Goal: Transaction & Acquisition: Purchase product/service

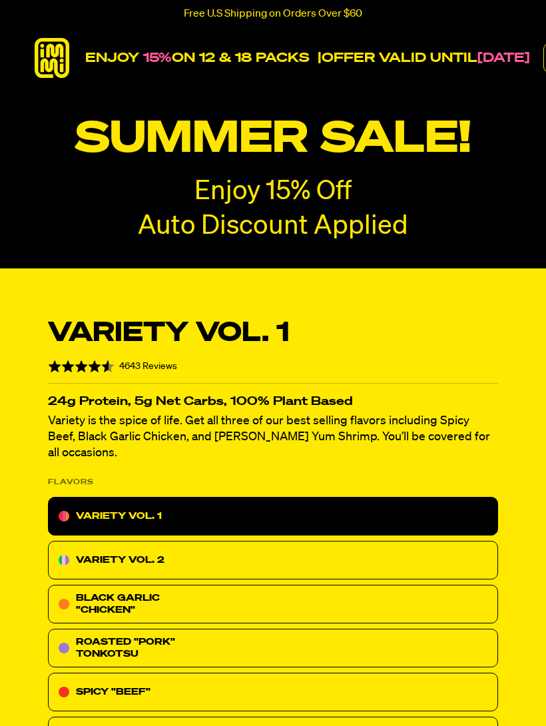
radio input "true"
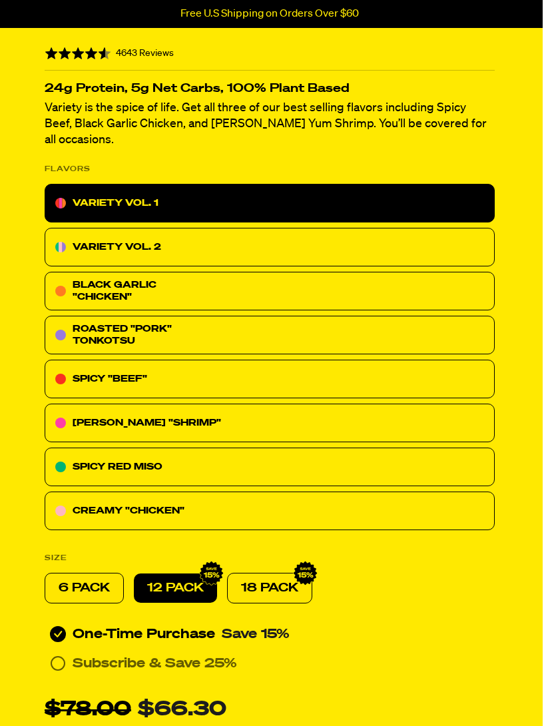
scroll to position [325, 3]
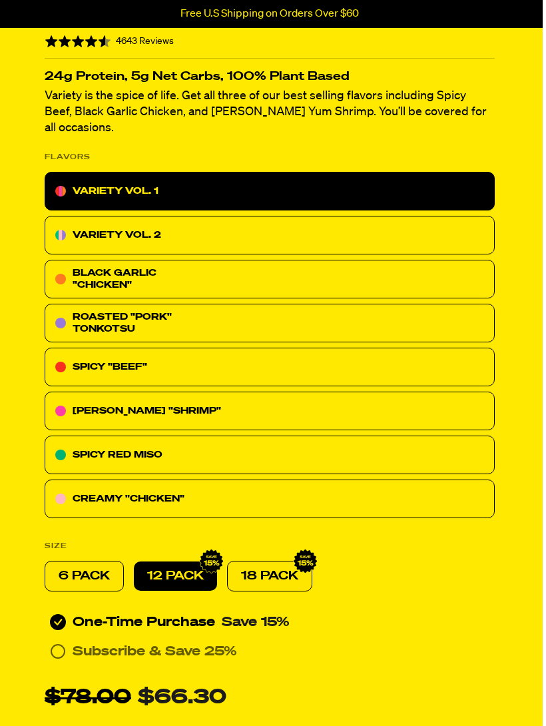
click at [96, 568] on p "6 PACK" at bounding box center [84, 576] width 51 height 16
radio input "true"
radio input "false"
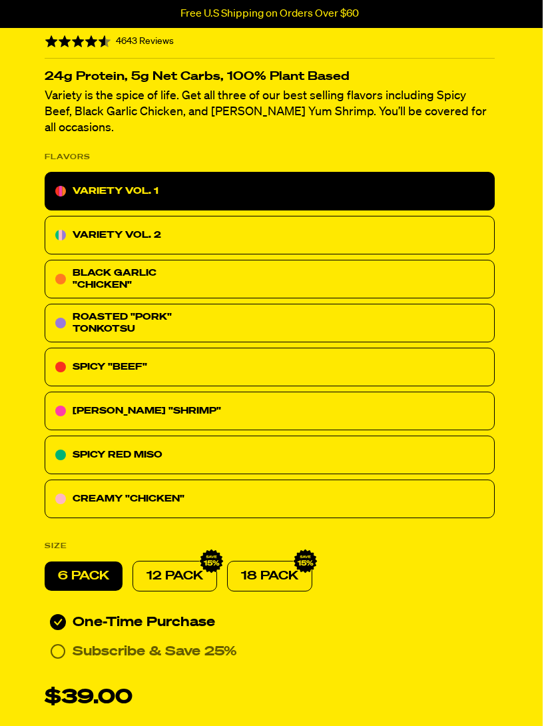
click at [188, 568] on p "12 PACK" at bounding box center [174, 576] width 57 height 16
radio input "true"
radio input "false"
radio input "true"
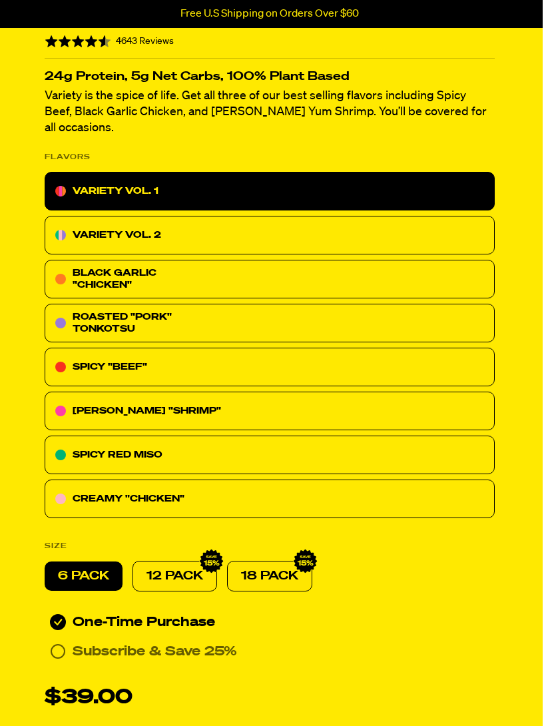
radio input "false"
radio input "true"
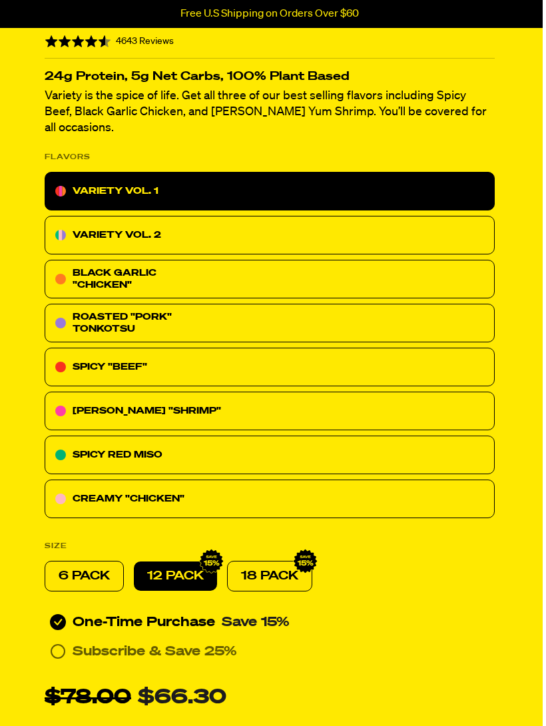
radio input "false"
radio input "true"
radio input "false"
radio input "true"
radio input "false"
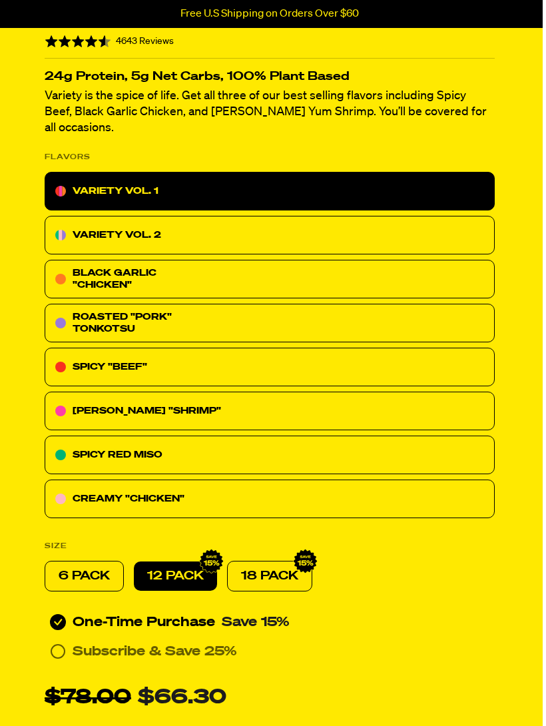
radio input "true"
radio input "false"
radio input "true"
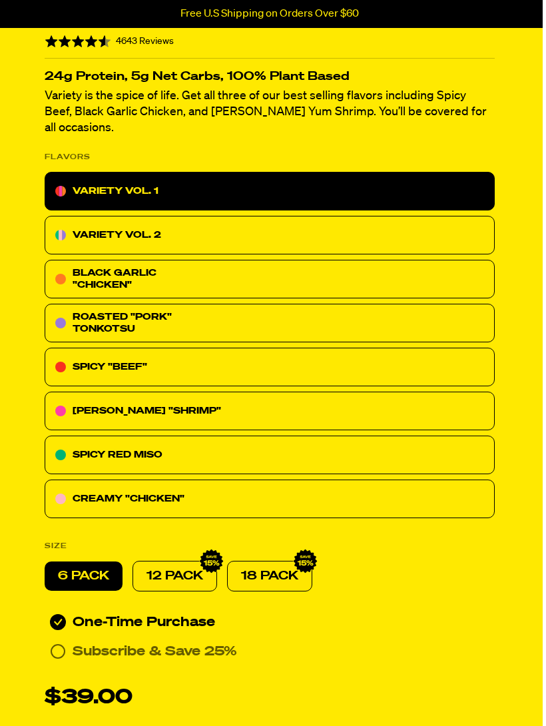
radio input "false"
radio input "true"
radio input "false"
radio input "true"
radio input "false"
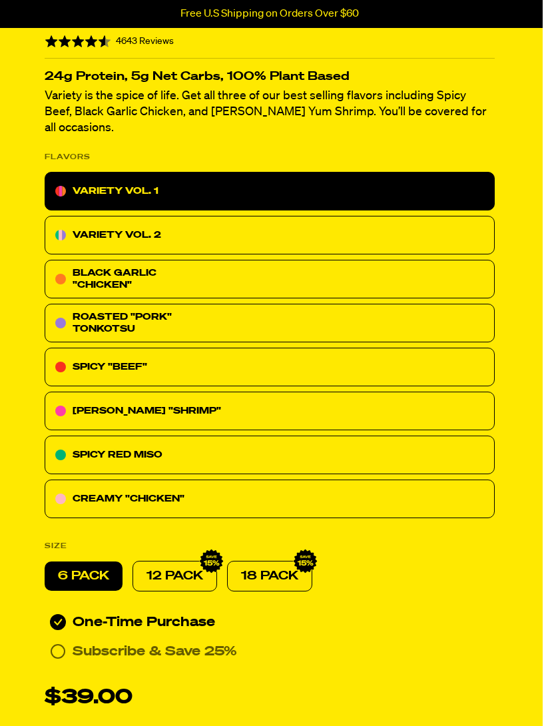
radio input "true"
radio input "false"
radio input "true"
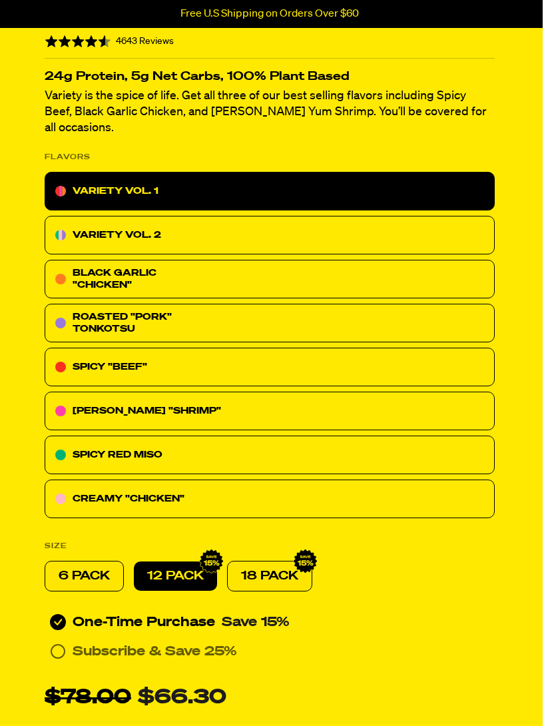
radio input "false"
radio input "true"
radio input "false"
radio input "true"
radio input "false"
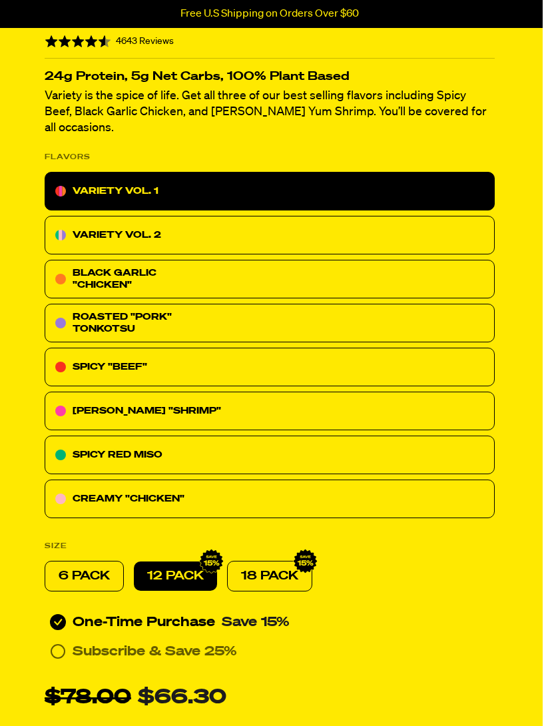
radio input "true"
radio input "false"
radio input "true"
radio input "false"
radio input "true"
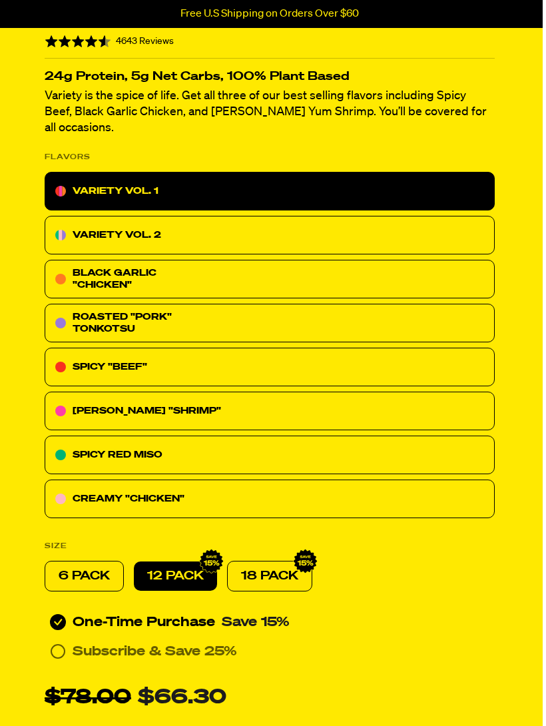
radio input "false"
radio input "true"
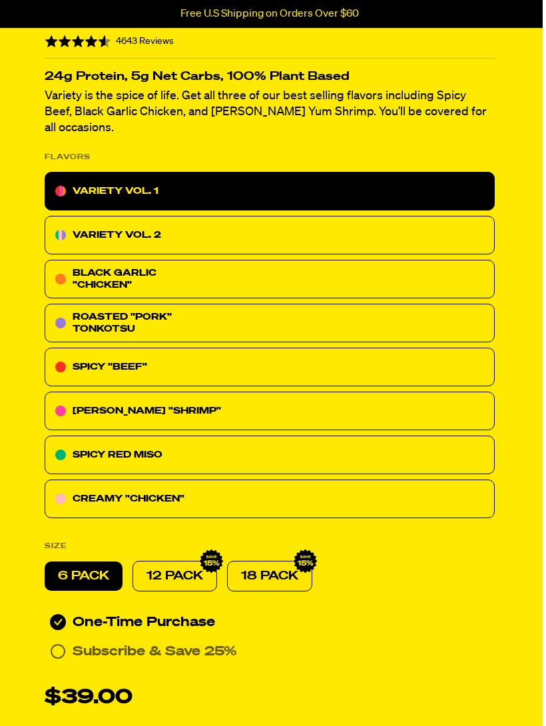
radio input "false"
radio input "true"
radio input "false"
radio input "true"
radio input "false"
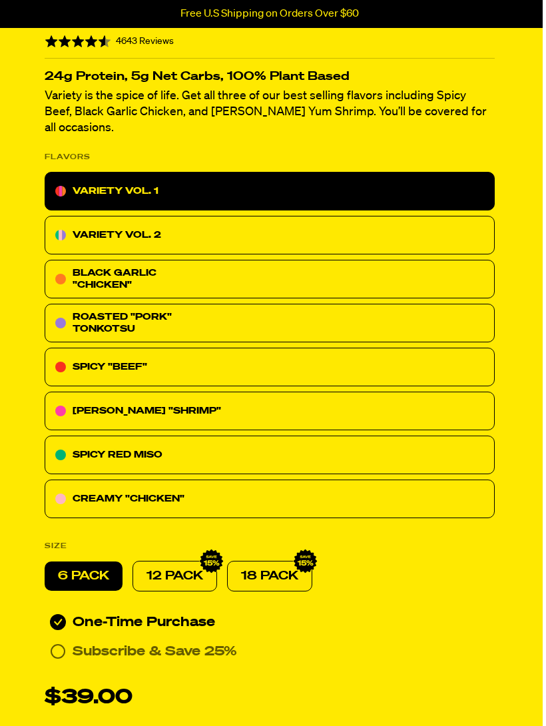
radio input "true"
radio input "false"
radio input "true"
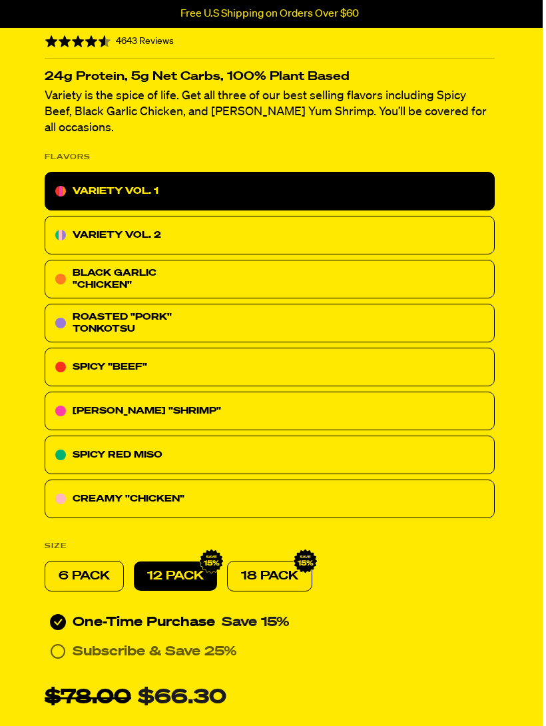
radio input "false"
radio input "true"
radio input "false"
radio input "true"
radio input "false"
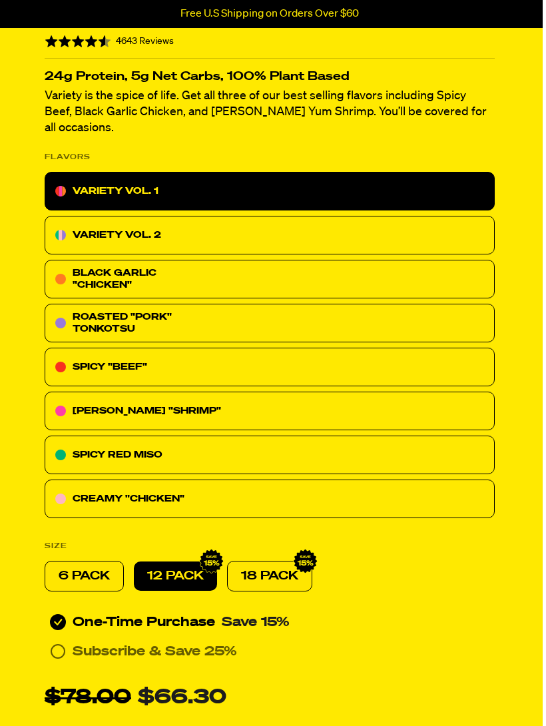
radio input "true"
radio input "false"
radio input "true"
radio input "false"
radio input "true"
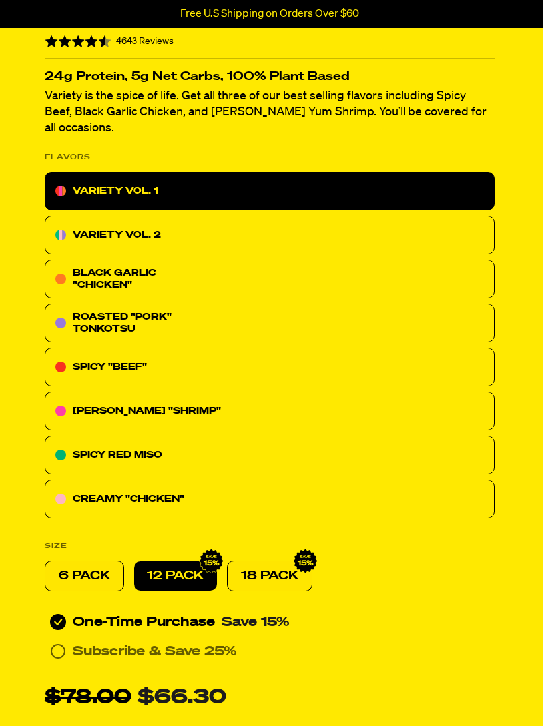
radio input "false"
radio input "true"
radio input "false"
radio input "true"
radio input "false"
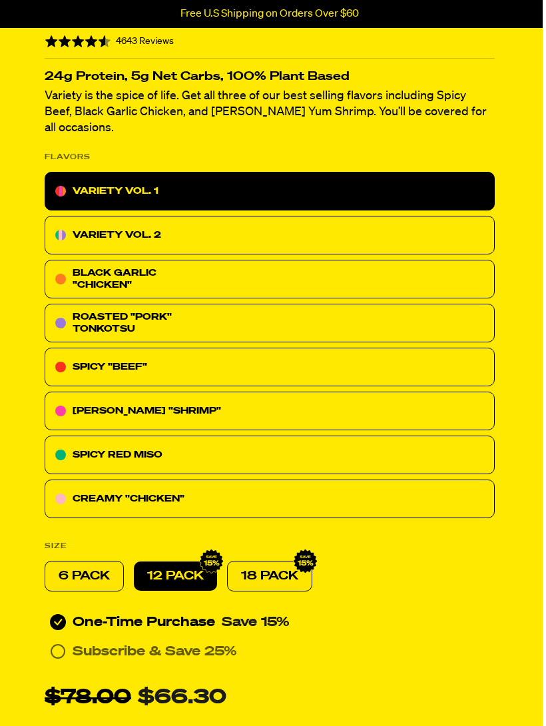
radio input "true"
radio input "false"
radio input "true"
radio input "false"
radio input "true"
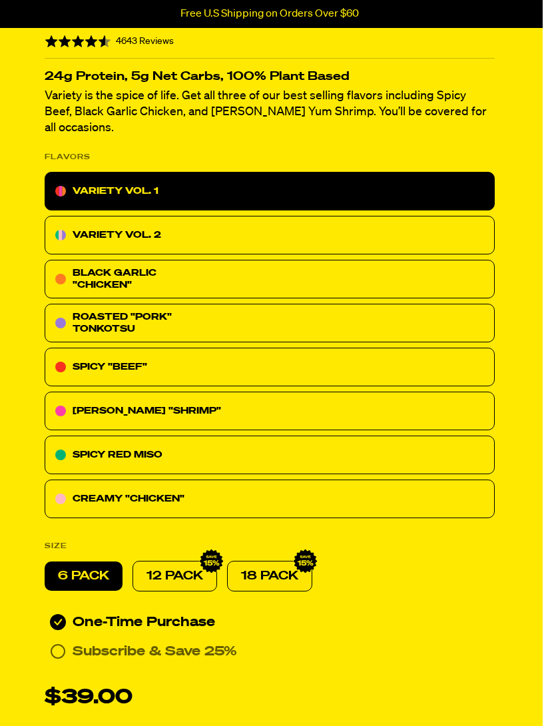
radio input "false"
radio input "true"
radio input "false"
radio input "true"
radio input "false"
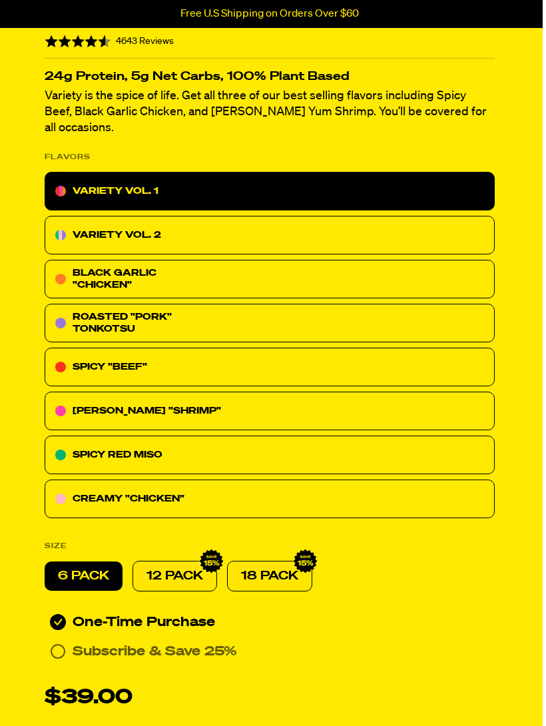
radio input "true"
radio input "false"
radio input "true"
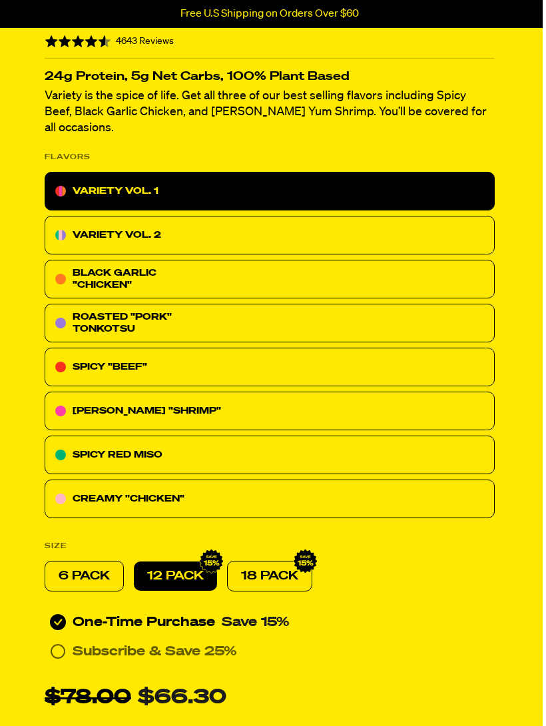
radio input "false"
radio input "true"
radio input "false"
radio input "true"
radio input "false"
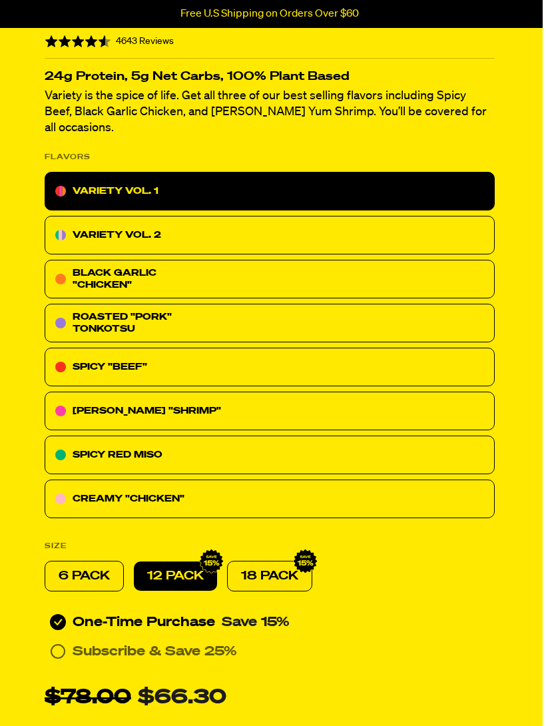
radio input "true"
radio input "false"
radio input "true"
radio input "false"
radio input "true"
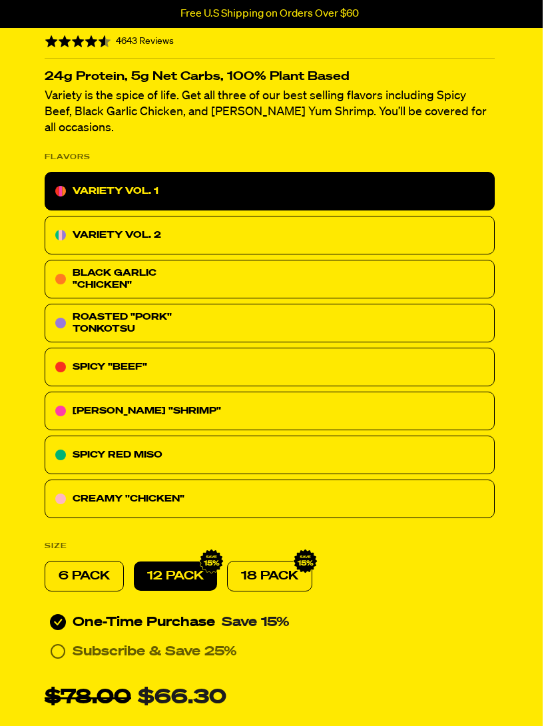
radio input "false"
radio input "true"
radio input "false"
radio input "true"
radio input "false"
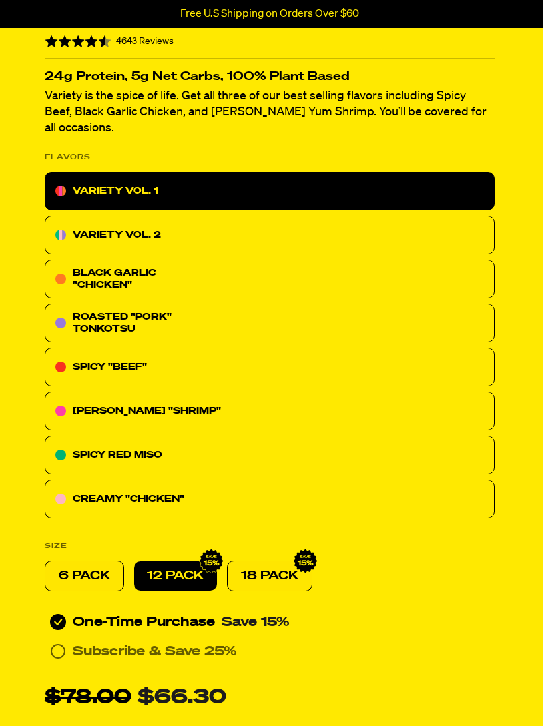
radio input "true"
radio input "false"
radio input "true"
radio input "false"
radio input "true"
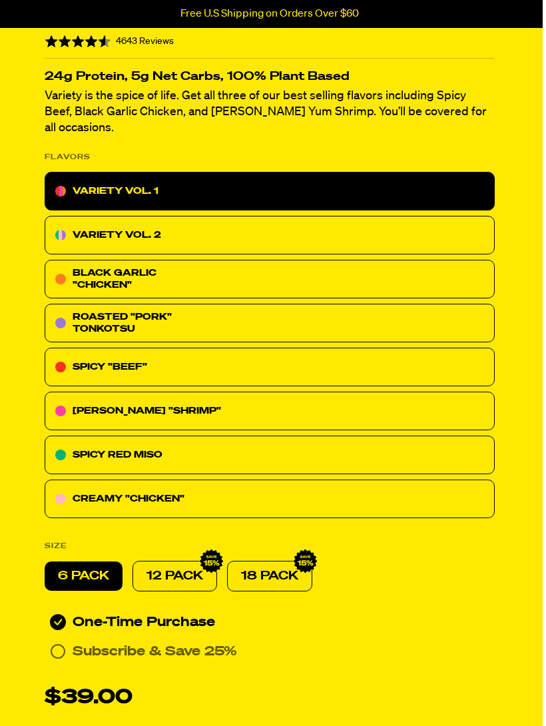
radio input "false"
radio input "true"
radio input "false"
radio input "true"
radio input "false"
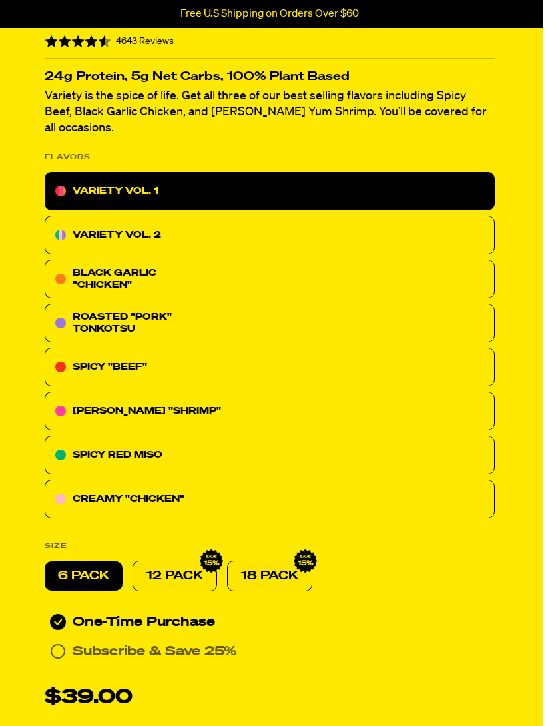
radio input "true"
radio input "false"
radio input "true"
radio input "false"
radio input "true"
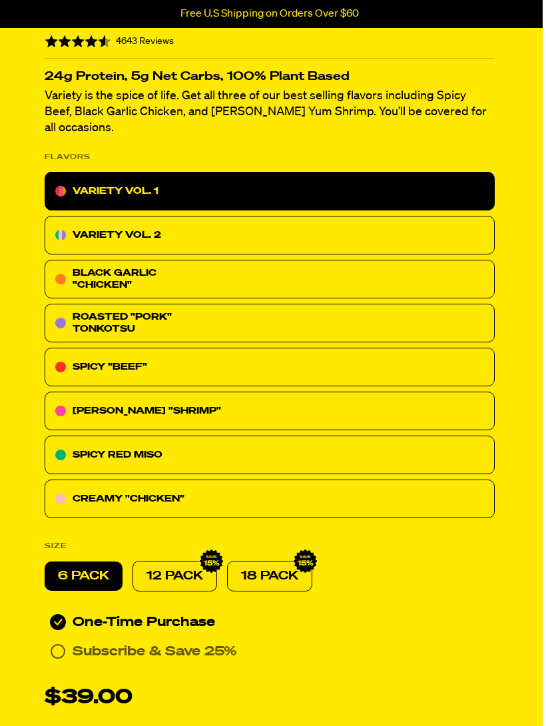
radio input "false"
radio input "true"
radio input "false"
radio input "true"
radio input "false"
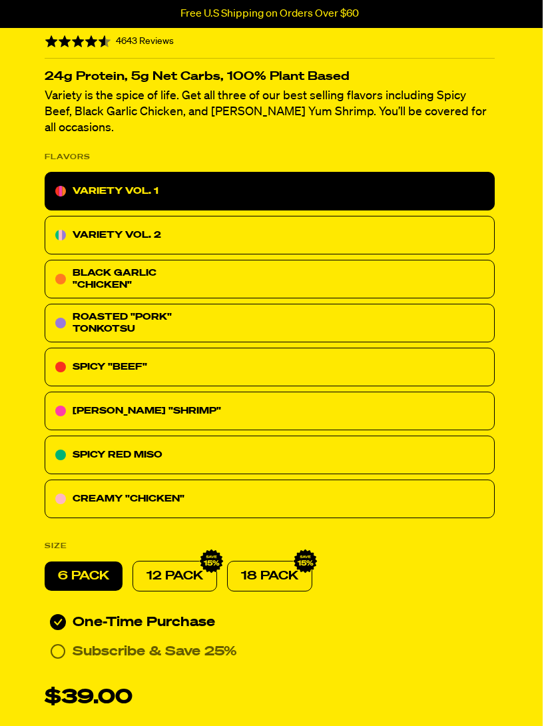
radio input "true"
radio input "false"
radio input "true"
radio input "false"
radio input "true"
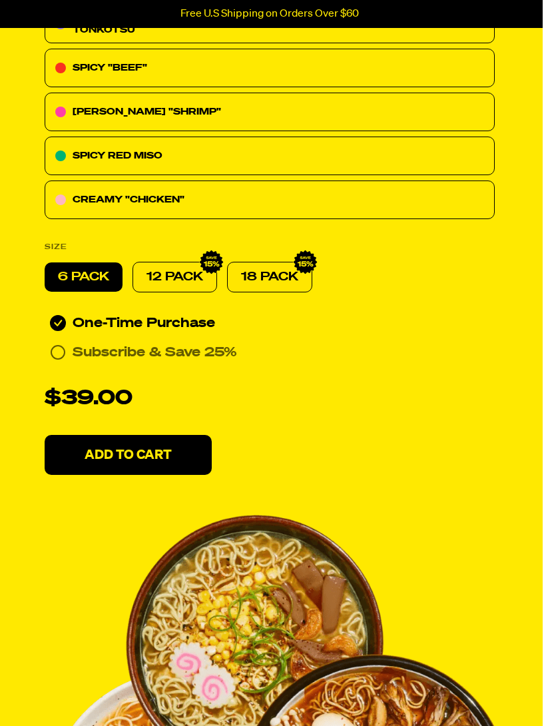
radio input "false"
radio input "true"
radio input "false"
radio input "true"
radio input "false"
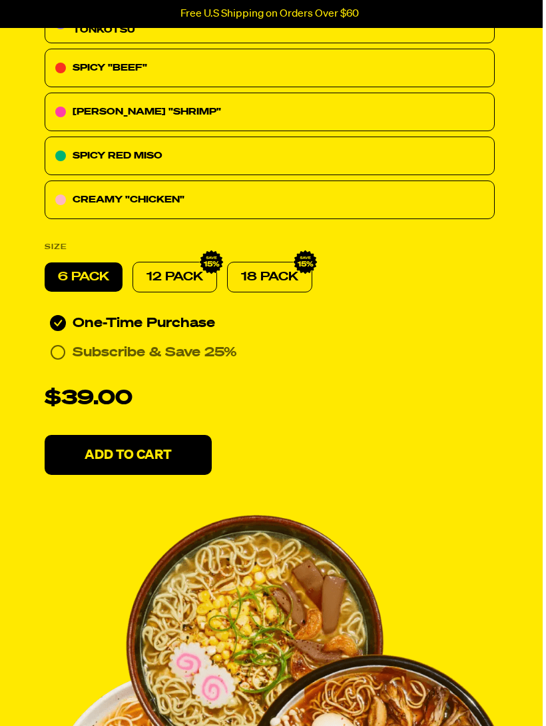
radio input "true"
radio input "false"
radio input "true"
radio input "false"
radio input "true"
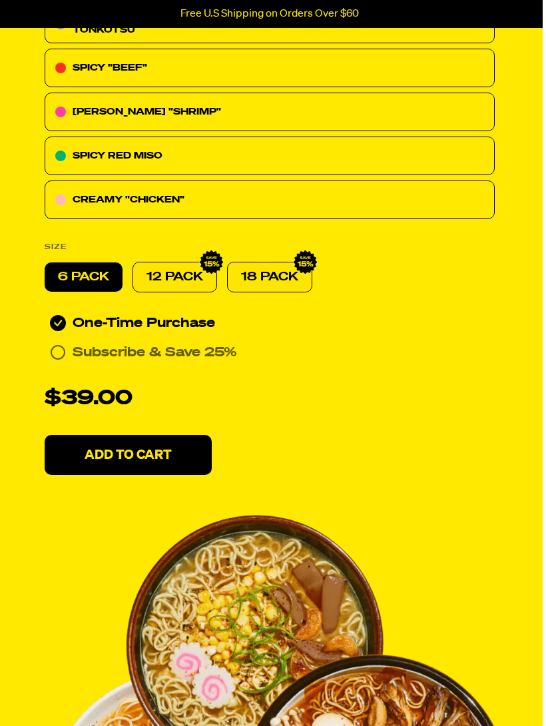
radio input "false"
radio input "true"
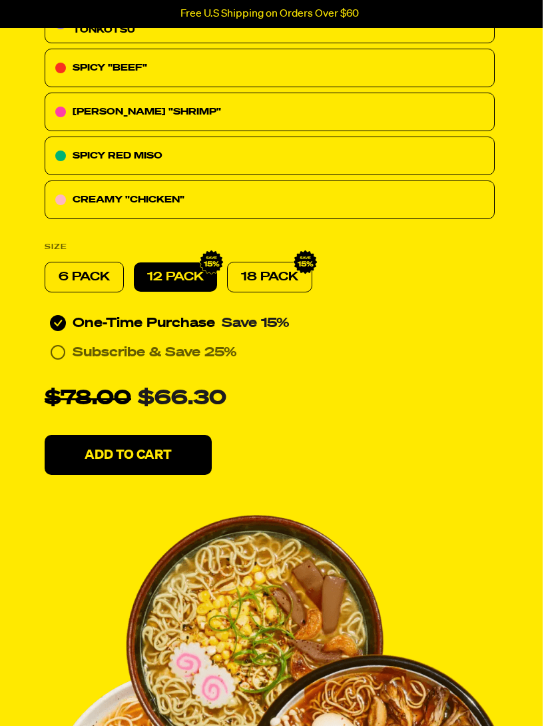
radio input "false"
radio input "true"
radio input "false"
radio input "true"
radio input "false"
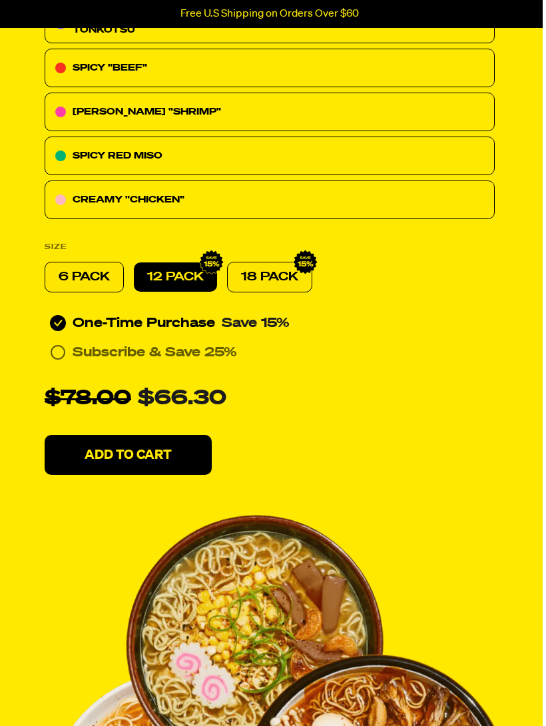
radio input "true"
radio input "false"
radio input "true"
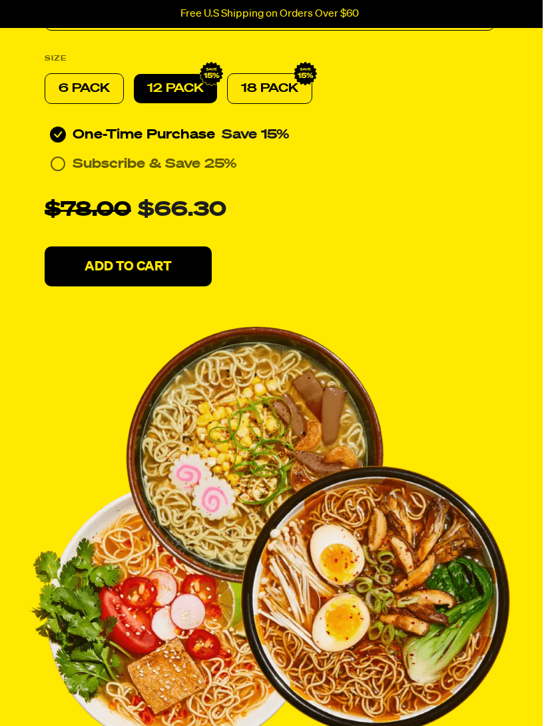
radio input "false"
radio input "true"
radio input "false"
radio input "true"
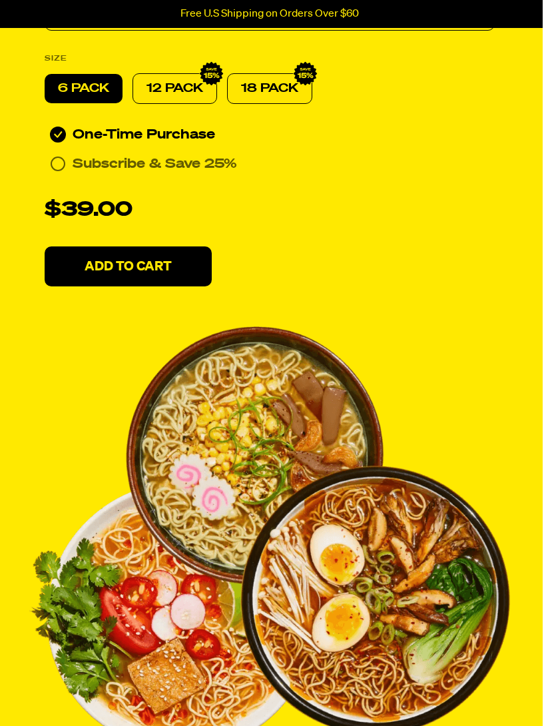
radio input "false"
radio input "true"
radio input "false"
radio input "true"
radio input "false"
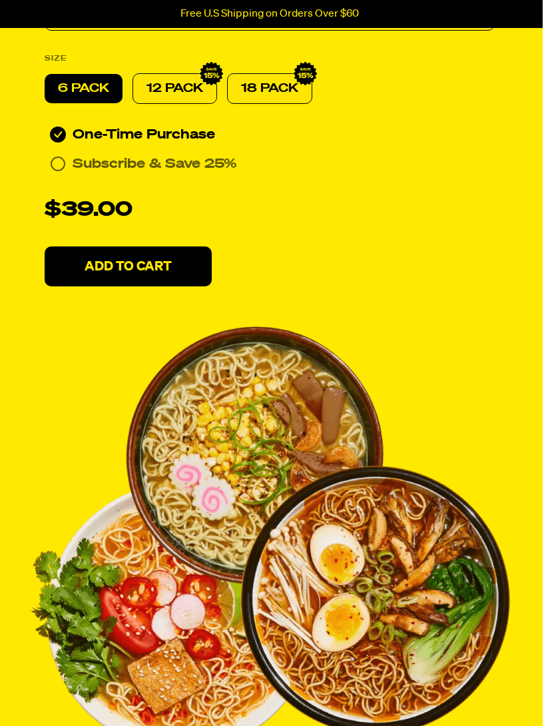
radio input "true"
radio input "false"
radio input "true"
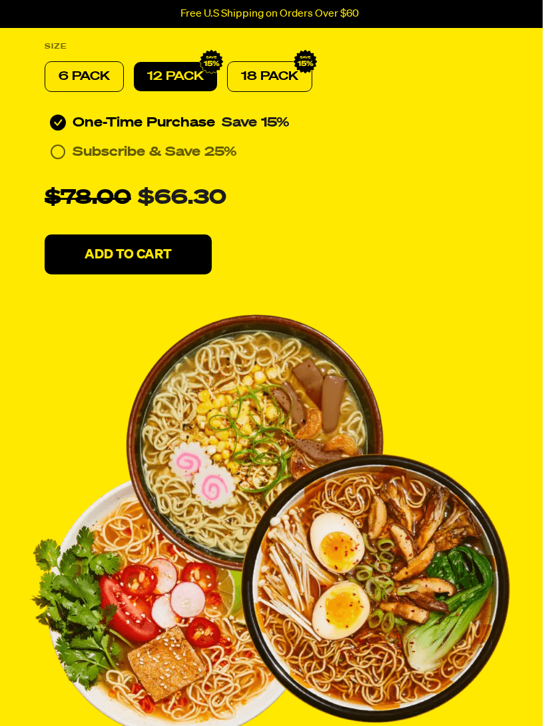
radio input "false"
radio input "true"
radio input "false"
radio input "true"
radio input "false"
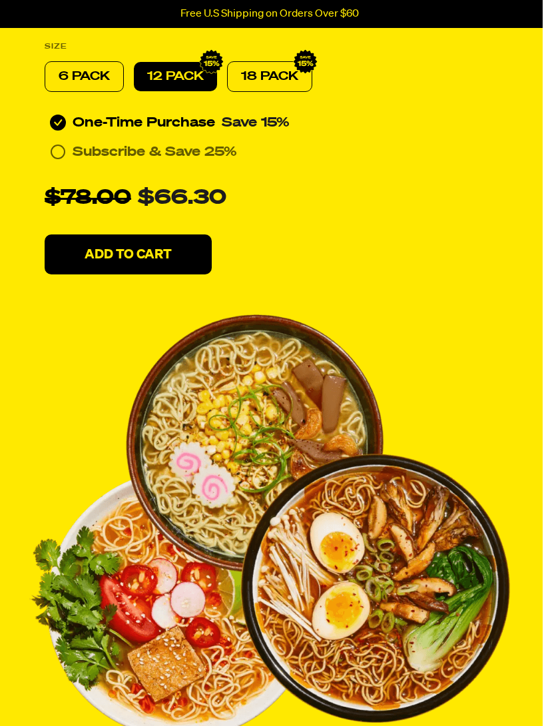
radio input "true"
radio input "false"
radio input "true"
radio input "false"
radio input "true"
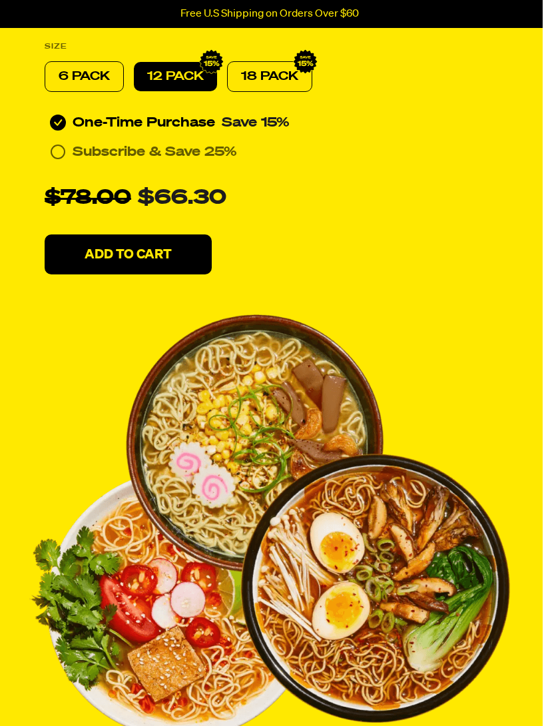
radio input "false"
radio input "true"
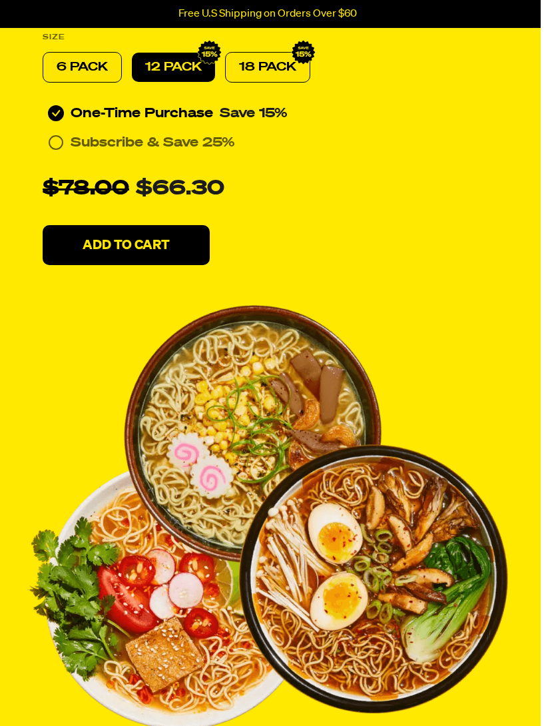
radio input "false"
radio input "true"
radio input "false"
radio input "true"
radio input "false"
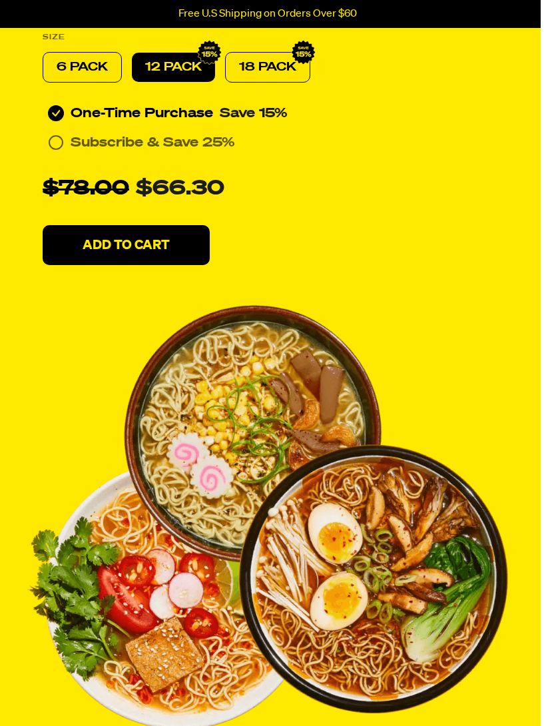
radio input "true"
radio input "false"
radio input "true"
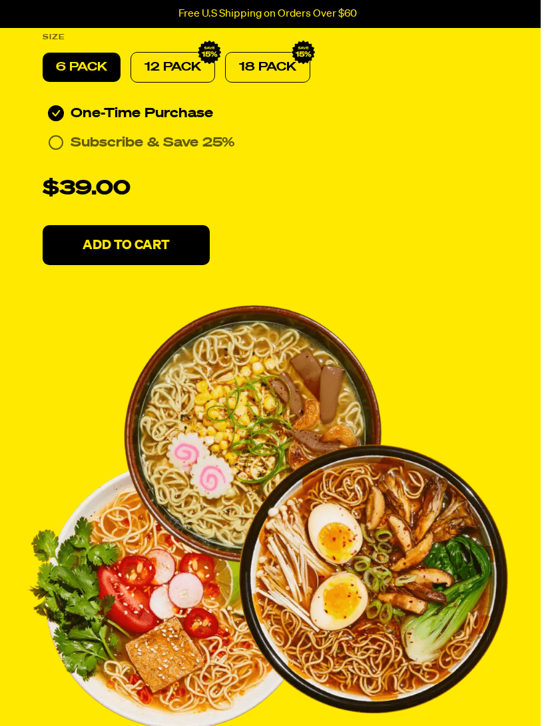
radio input "false"
radio input "true"
radio input "false"
radio input "true"
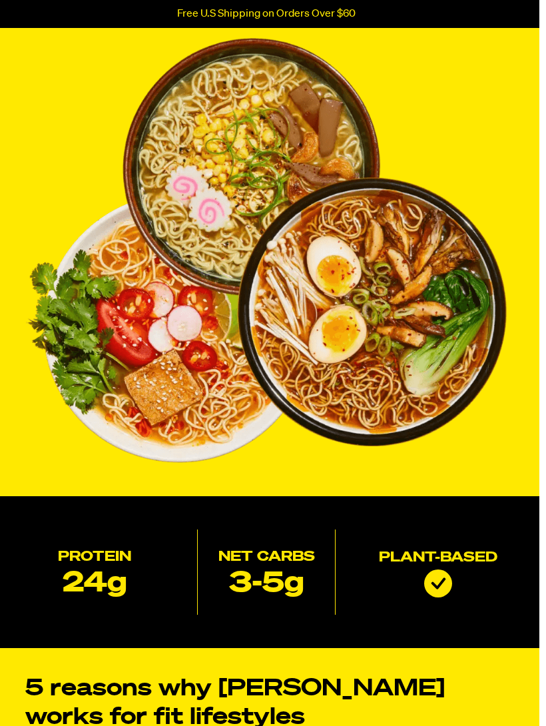
radio input "false"
radio input "true"
radio input "false"
radio input "true"
radio input "false"
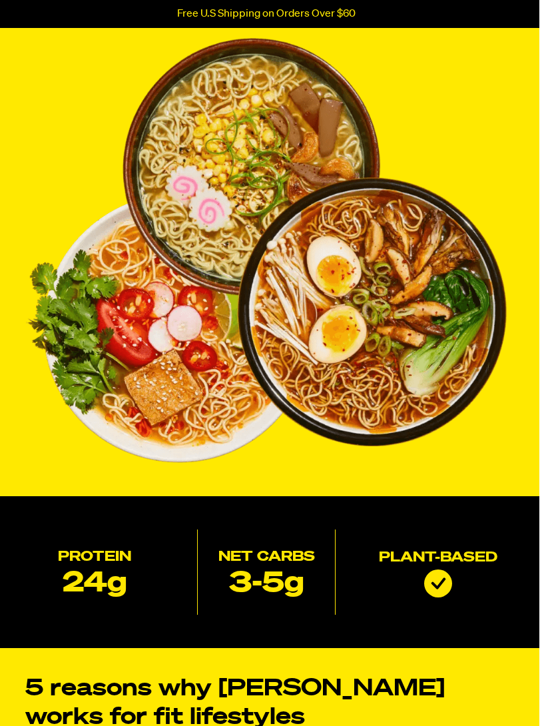
radio input "true"
radio input "false"
radio input "true"
radio input "false"
radio input "true"
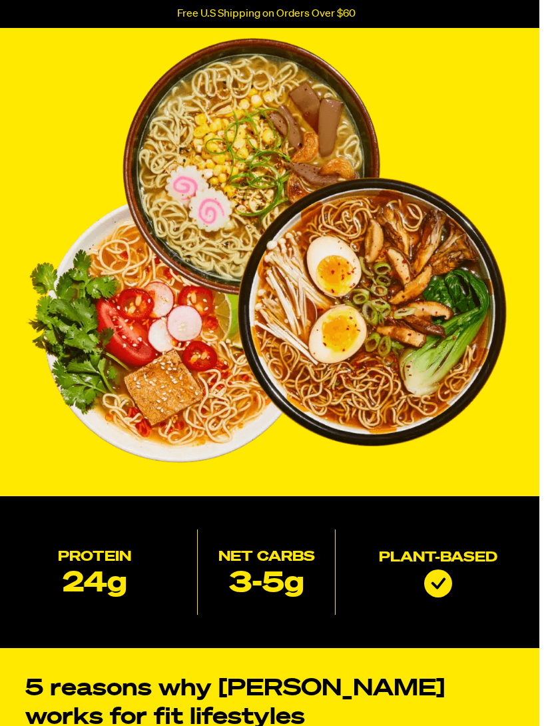
radio input "false"
radio input "true"
radio input "false"
radio input "true"
radio input "false"
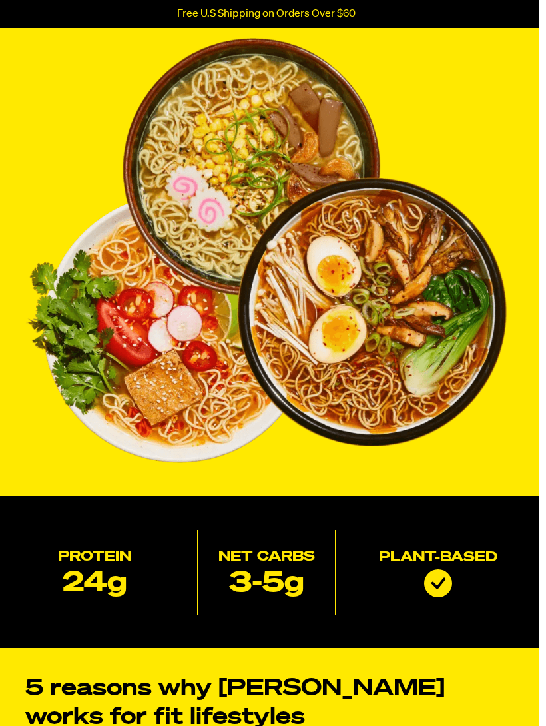
radio input "true"
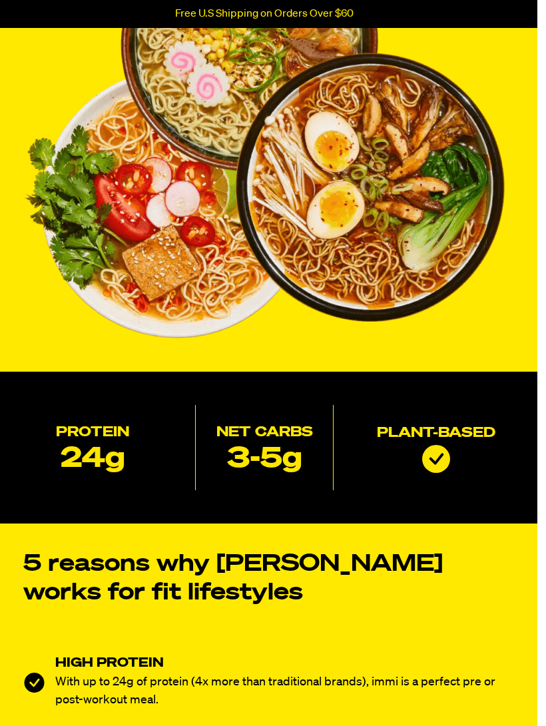
radio input "false"
radio input "true"
radio input "false"
radio input "true"
radio input "false"
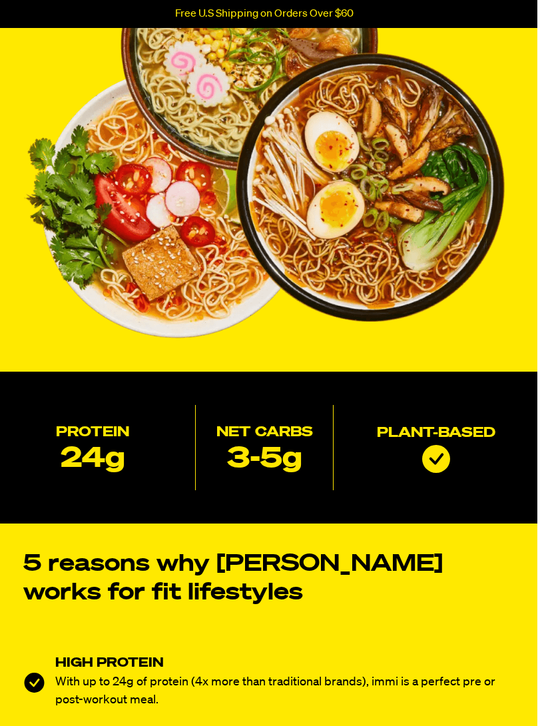
radio input "true"
radio input "false"
radio input "true"
radio input "false"
radio input "true"
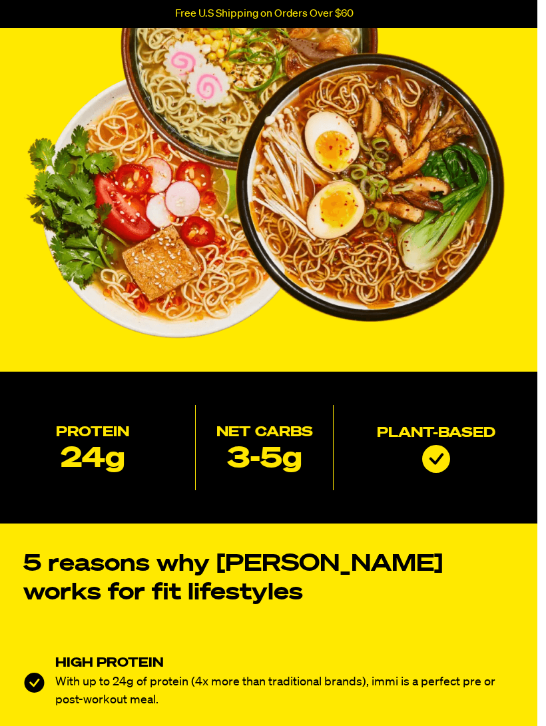
radio input "false"
radio input "true"
radio input "false"
radio input "true"
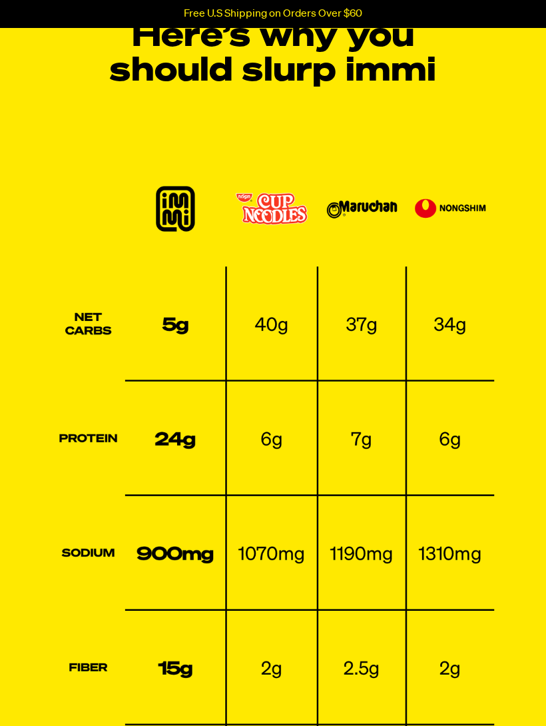
scroll to position [3190, 0]
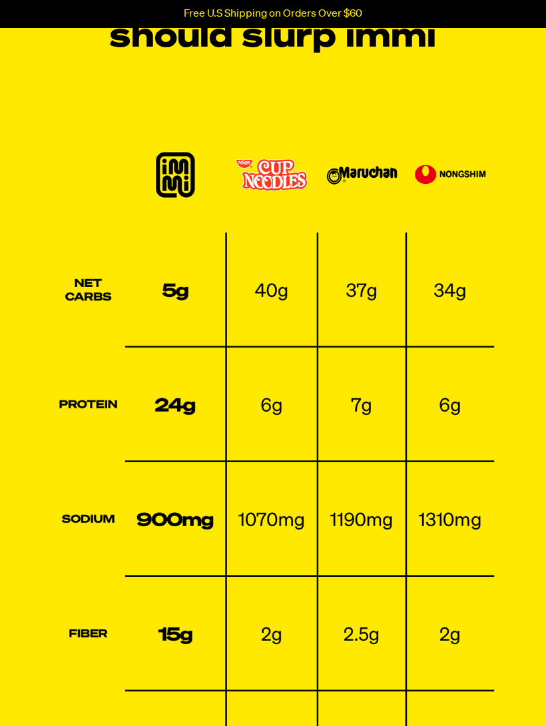
click at [513, 473] on img at bounding box center [273, 469] width 482 height 696
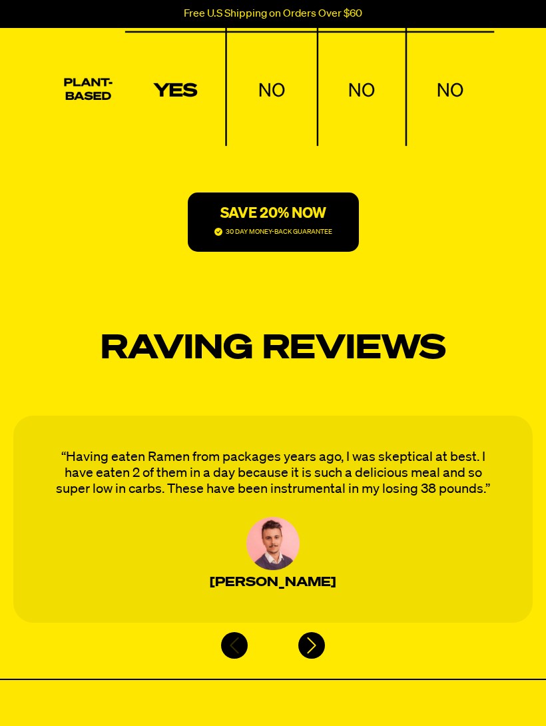
scroll to position [3887, 0]
